Goal: Go to known website: Go to known website

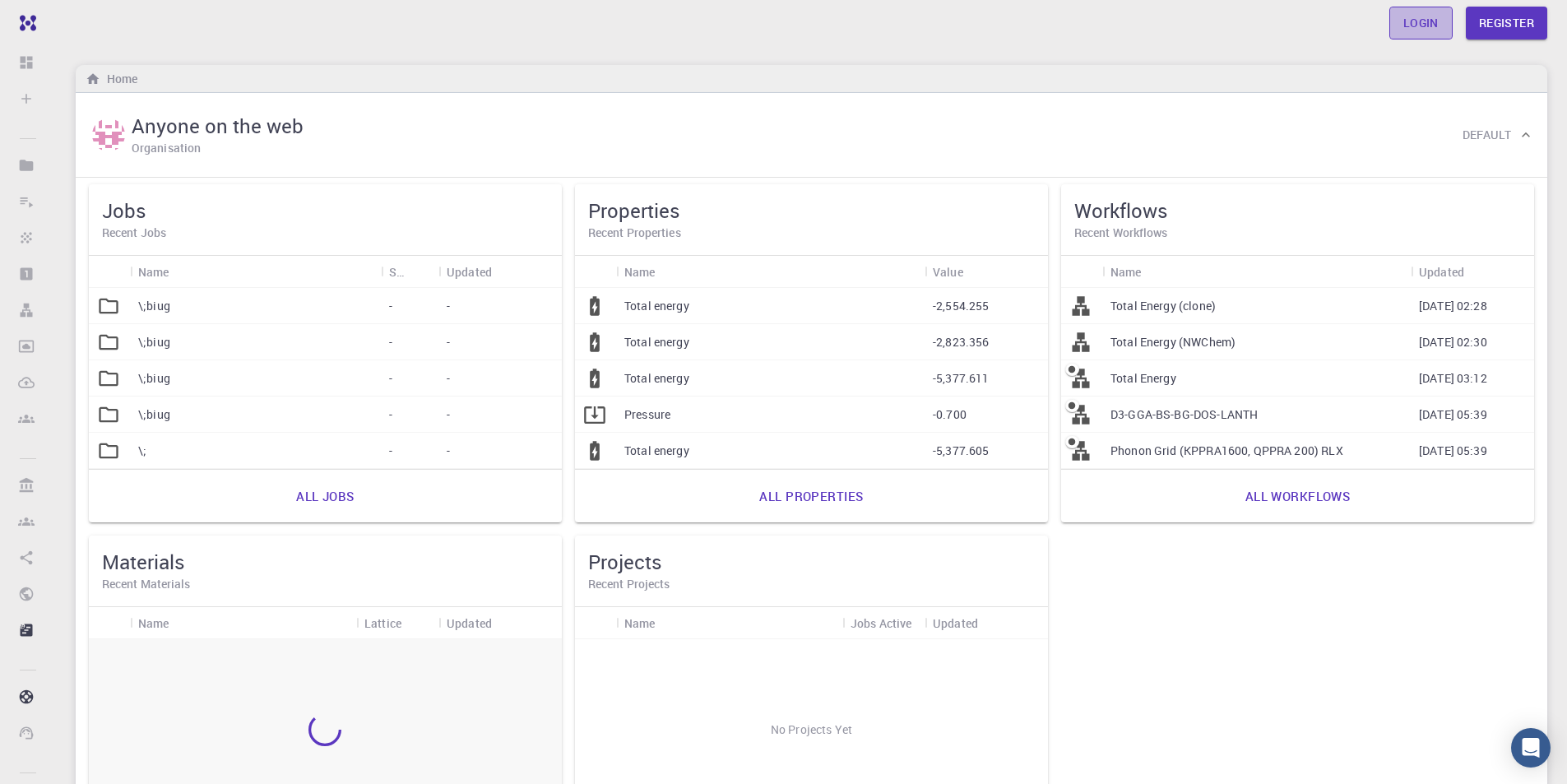
click at [1435, 32] on link "Login" at bounding box center [1421, 23] width 63 height 33
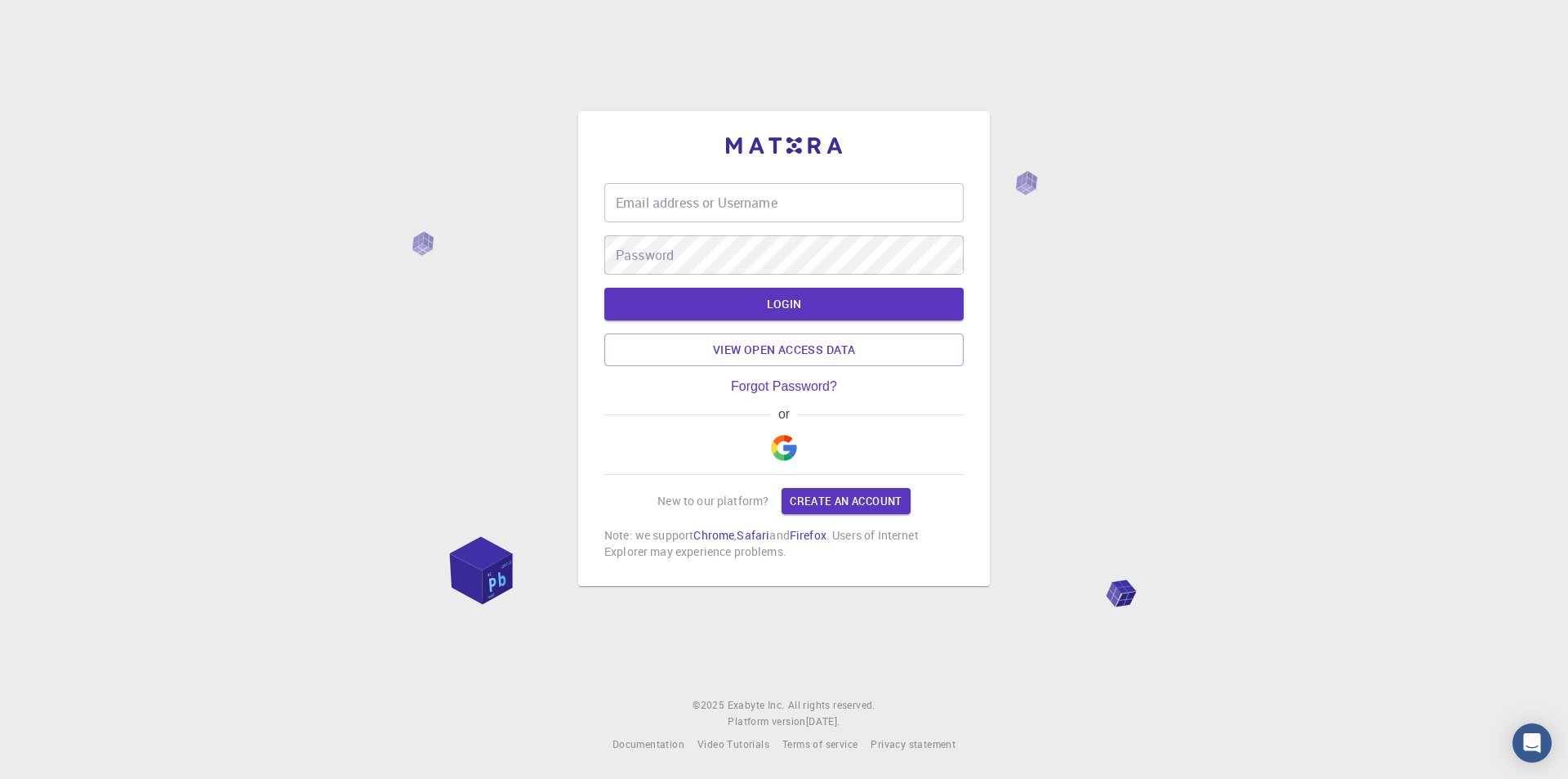
click at [781, 446] on img "button" at bounding box center [784, 448] width 26 height 26
click at [773, 450] on img "button" at bounding box center [784, 448] width 26 height 26
